Goal: Task Accomplishment & Management: Manage account settings

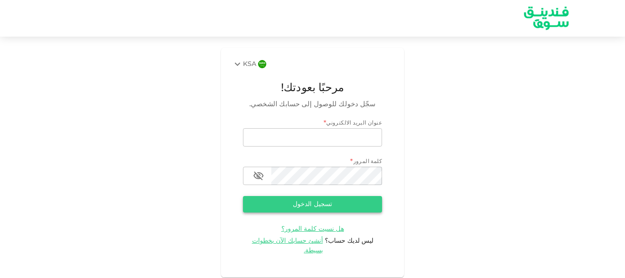
type input "[EMAIL_ADDRESS][DOMAIN_NAME]"
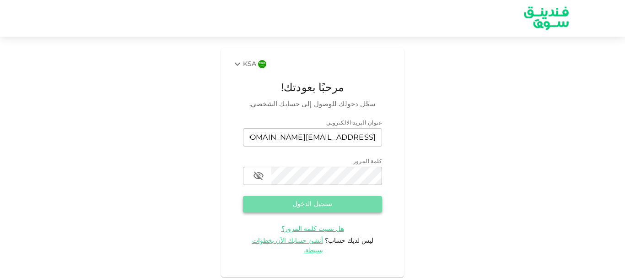
click at [314, 204] on button "تسجيل الدخول" at bounding box center [312, 204] width 139 height 16
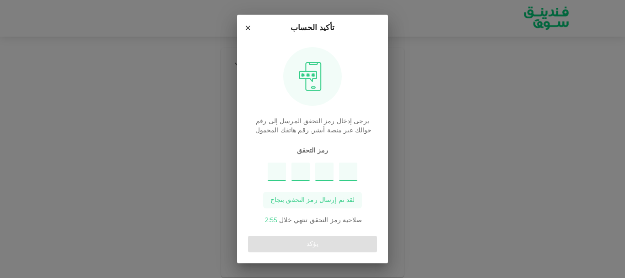
type input "7"
type input "3"
type input "6"
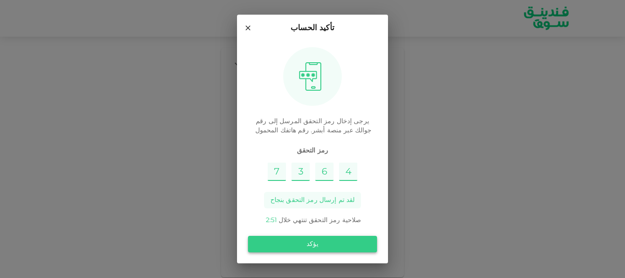
type input "4"
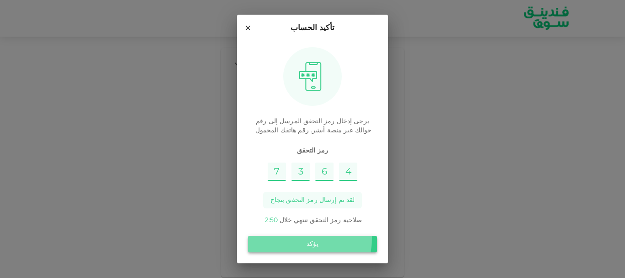
click at [306, 237] on button "يؤكد" at bounding box center [312, 244] width 129 height 16
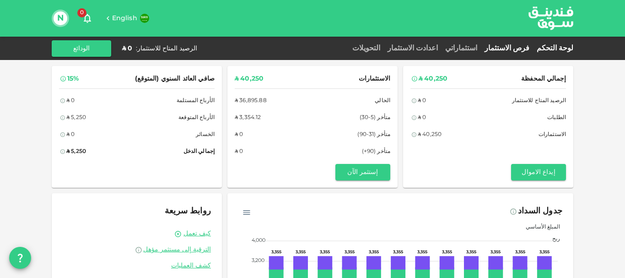
click at [525, 47] on link "فرص الاستثمار" at bounding box center [507, 48] width 52 height 7
